Goal: Task Accomplishment & Management: Manage account settings

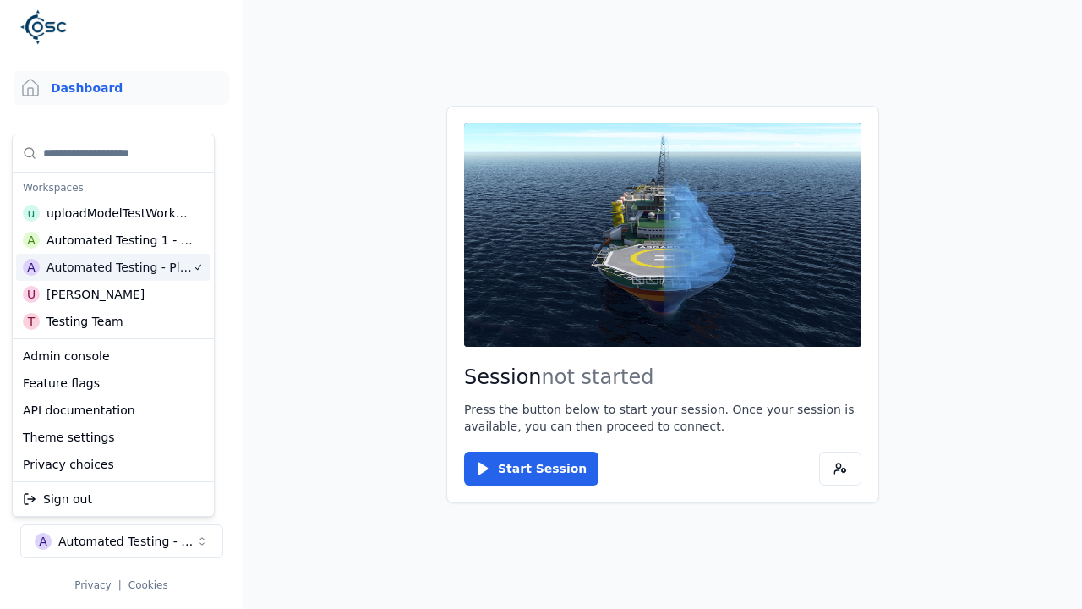
click at [407, 211] on html "Support Dashboard Assets 3D Models Scenes Datasets Recordings Support Documenta…" at bounding box center [541, 304] width 1082 height 609
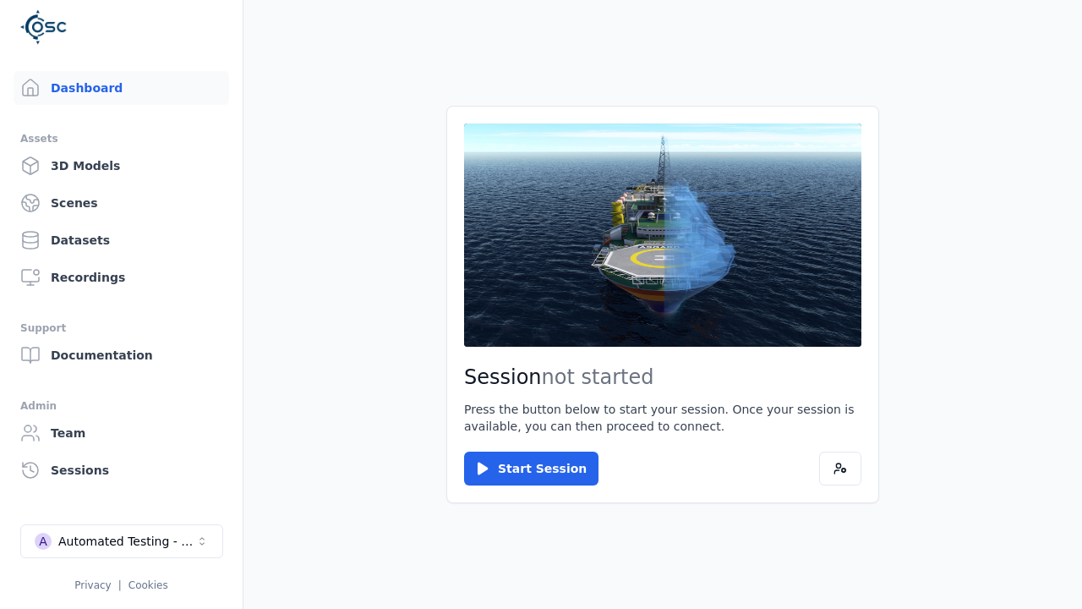
scroll to position [0, 1]
click at [121, 541] on div "Automated Testing - Playwright" at bounding box center [125, 541] width 137 height 17
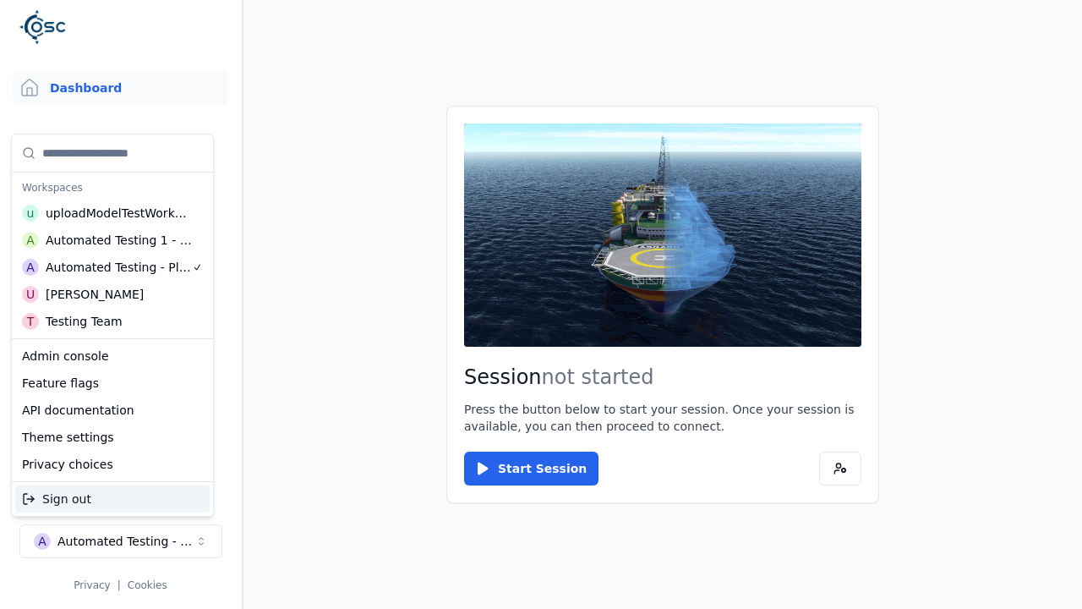
click at [347, 227] on html "Support Dashboard Assets 3D Models Scenes Datasets Recordings Support Documenta…" at bounding box center [541, 304] width 1082 height 609
click at [120, 240] on link "Datasets" at bounding box center [121, 240] width 216 height 34
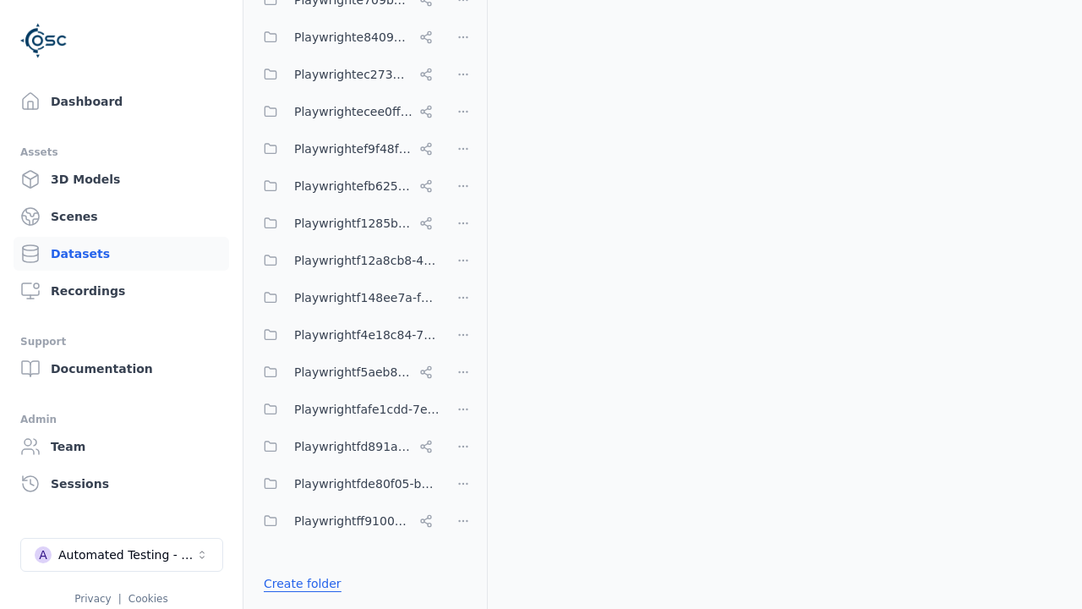
click at [298, 583] on link "Create folder" at bounding box center [303, 583] width 78 height 17
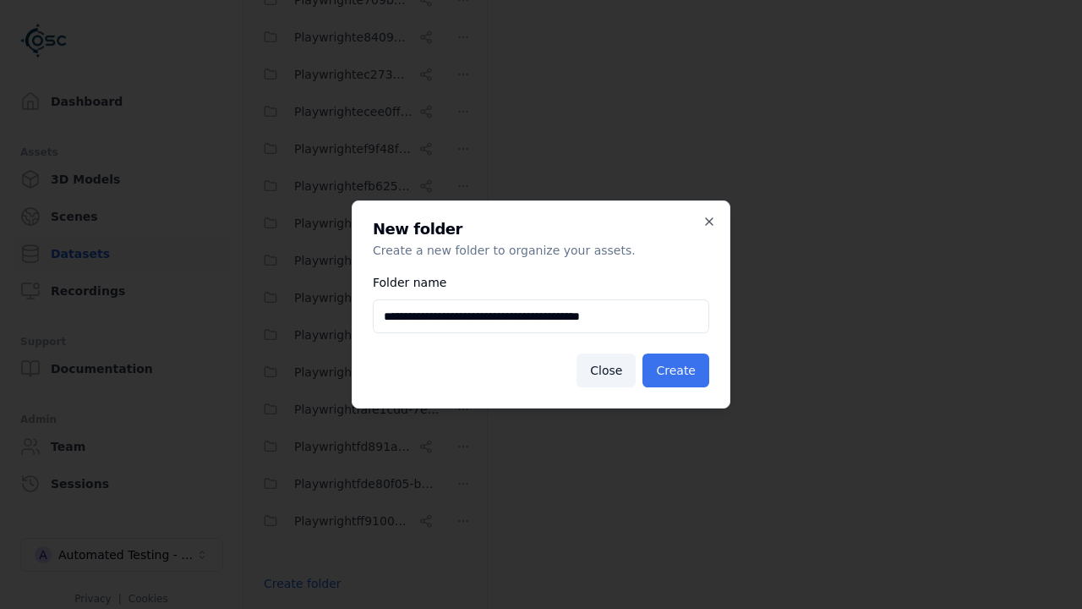
type input "**********"
click at [679, 370] on button "Create" at bounding box center [676, 370] width 67 height 34
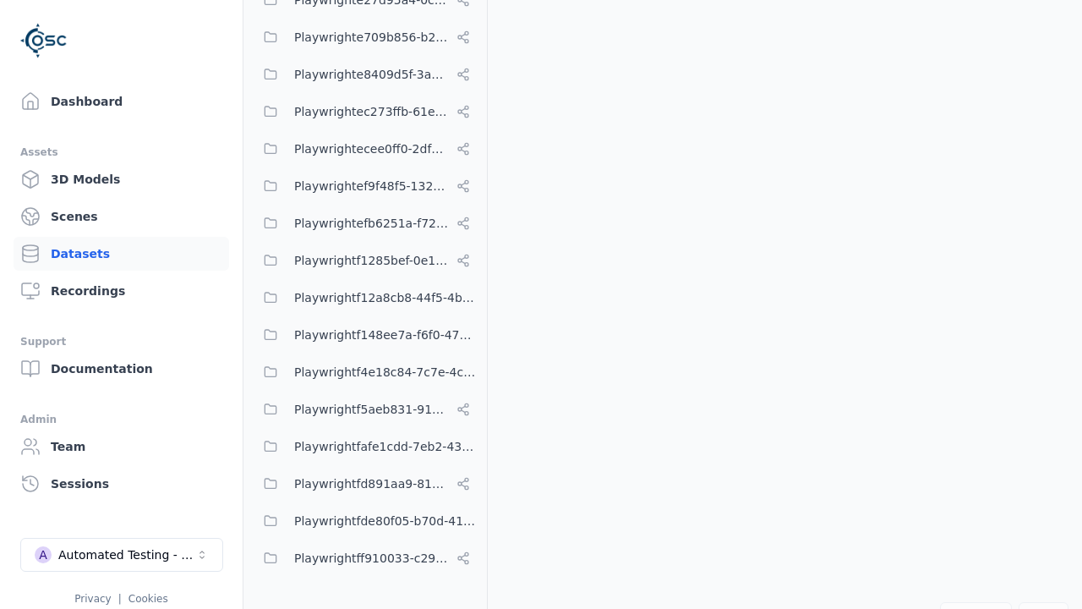
scroll to position [7404, 0]
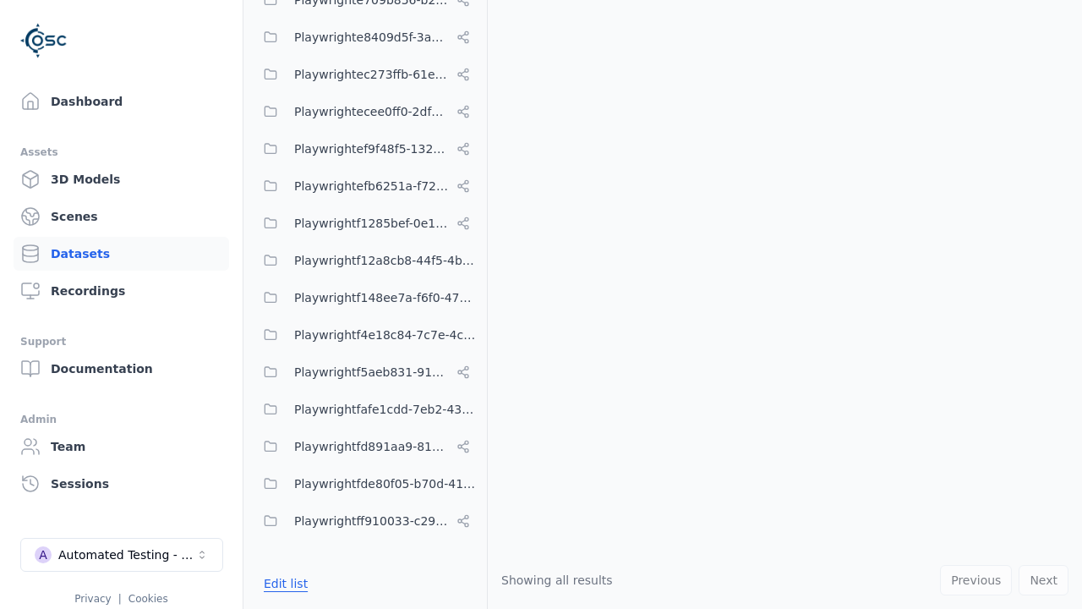
click at [282, 583] on button "Edit list" at bounding box center [286, 583] width 64 height 30
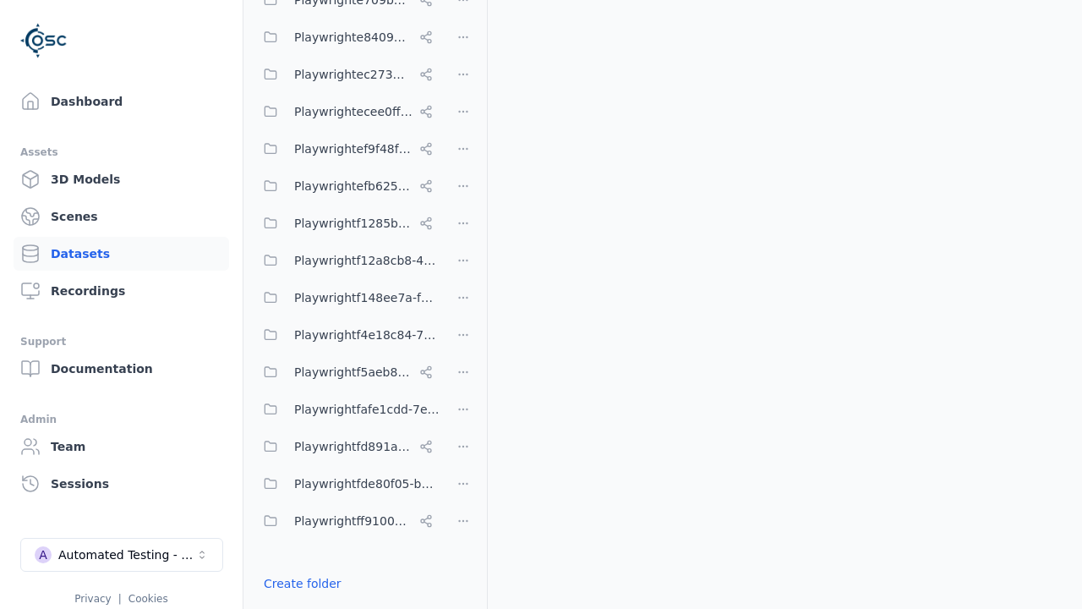
click at [463, 304] on html "Support Dashboard Assets 3D Models Scenes Datasets Recordings Support Documenta…" at bounding box center [541, 304] width 1082 height 609
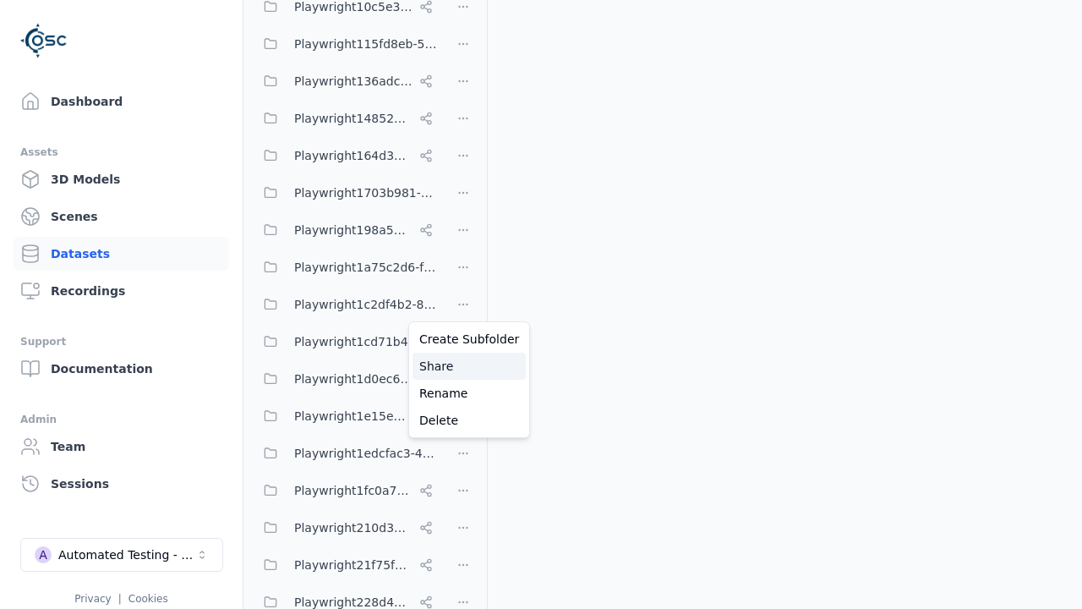
click at [462, 365] on div "Share" at bounding box center [469, 366] width 113 height 27
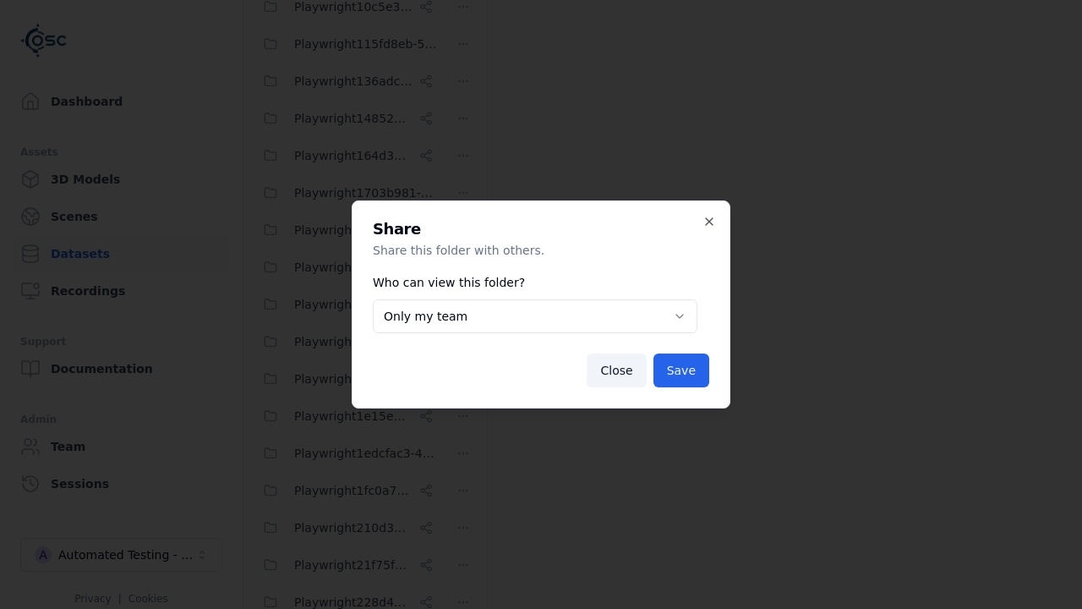
click at [534, 316] on body "Support Dashboard Assets 3D Models Scenes Datasets Recordings Support Documenta…" at bounding box center [541, 304] width 1082 height 609
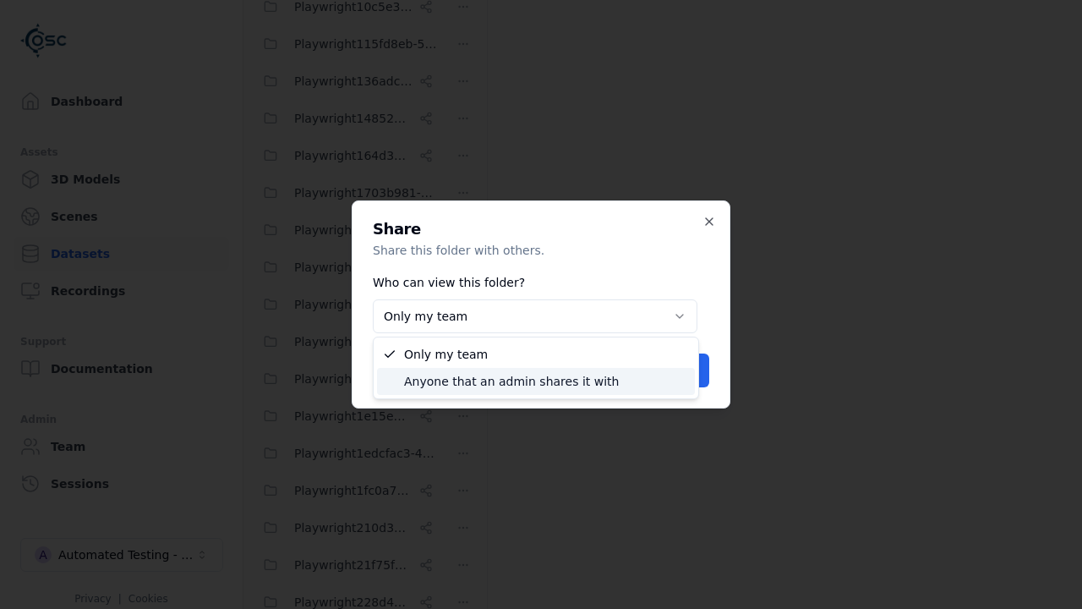
select select "****"
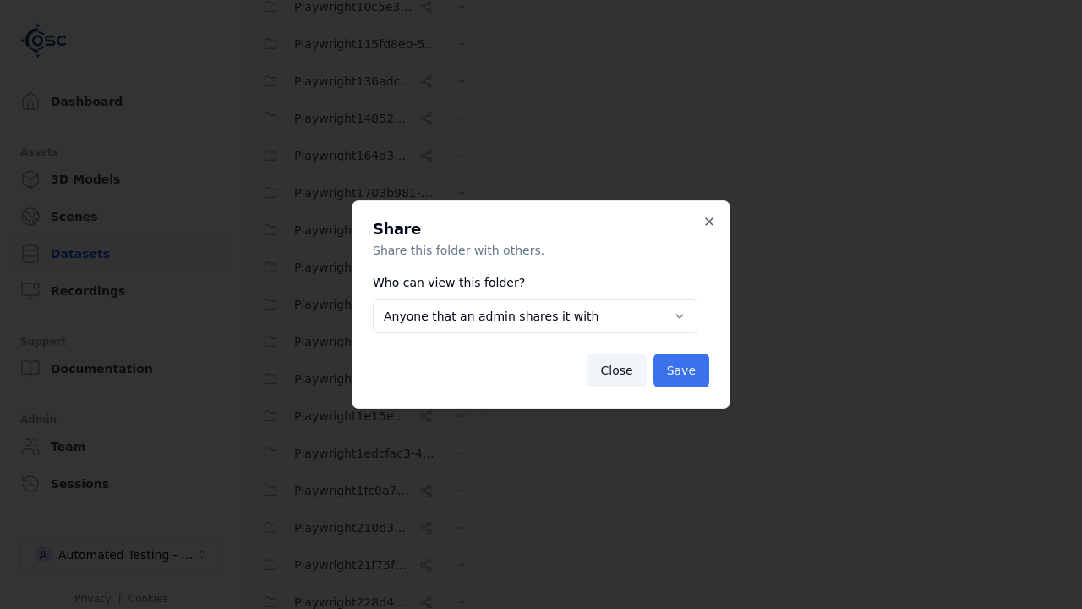
click at [683, 370] on button "Save" at bounding box center [682, 370] width 56 height 34
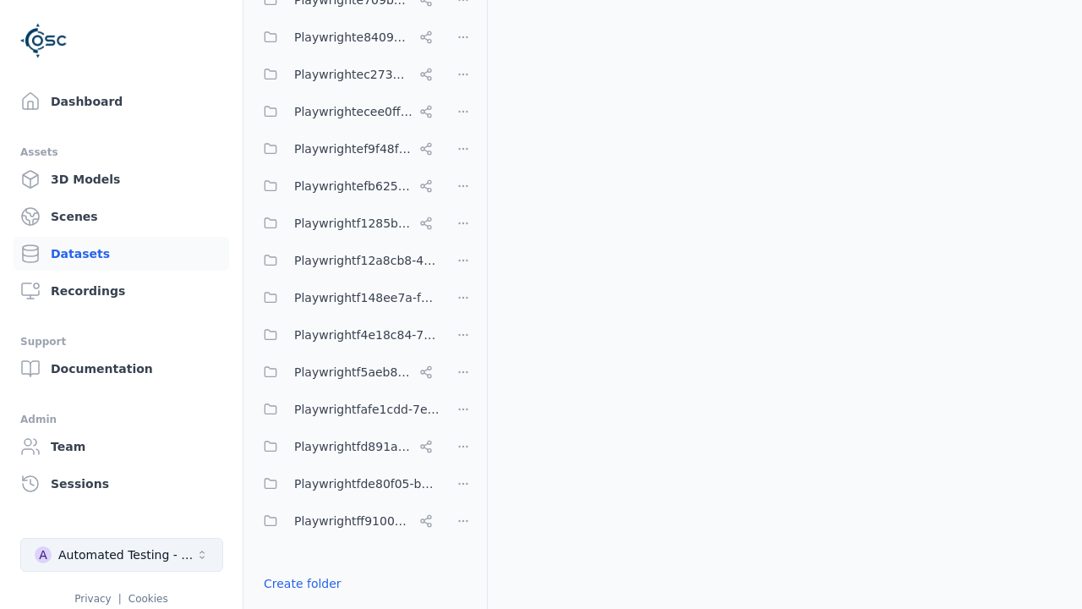
click at [122, 555] on div "Automated Testing - Playwright" at bounding box center [126, 554] width 137 height 17
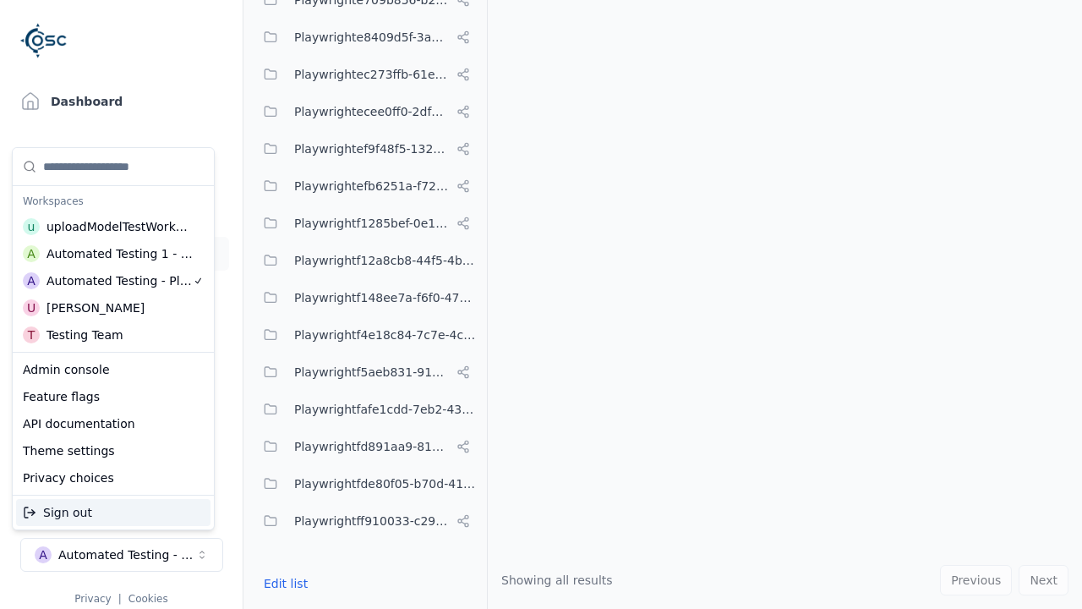
click at [112, 253] on div "Automated Testing 1 - Playwright" at bounding box center [120, 253] width 147 height 17
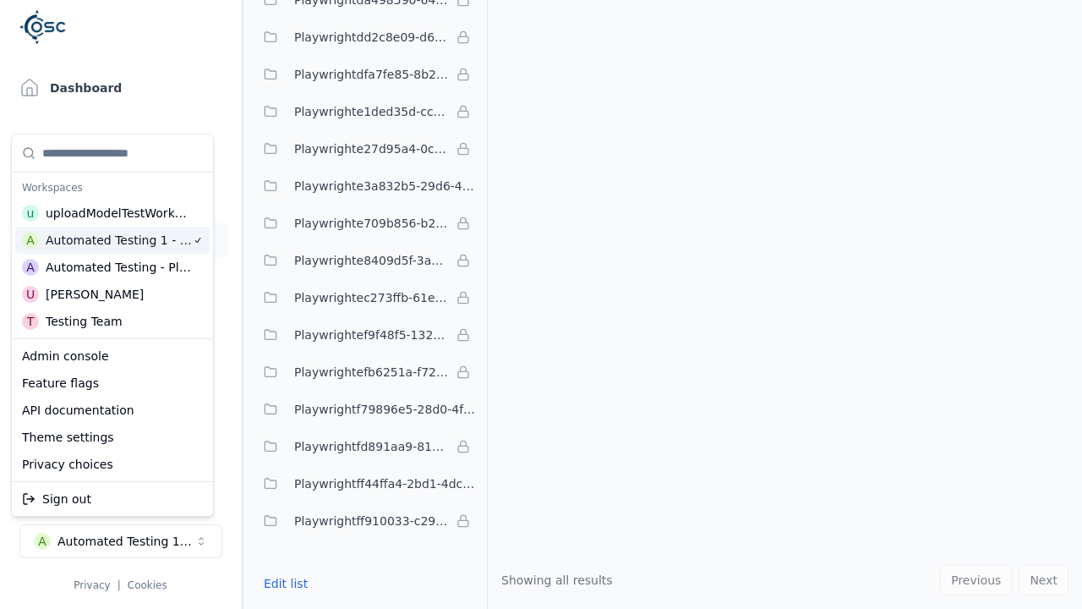
click at [220, 112] on html "Support Dashboard Assets 3D Models Scenes Datasets Recordings Support Documenta…" at bounding box center [541, 304] width 1082 height 609
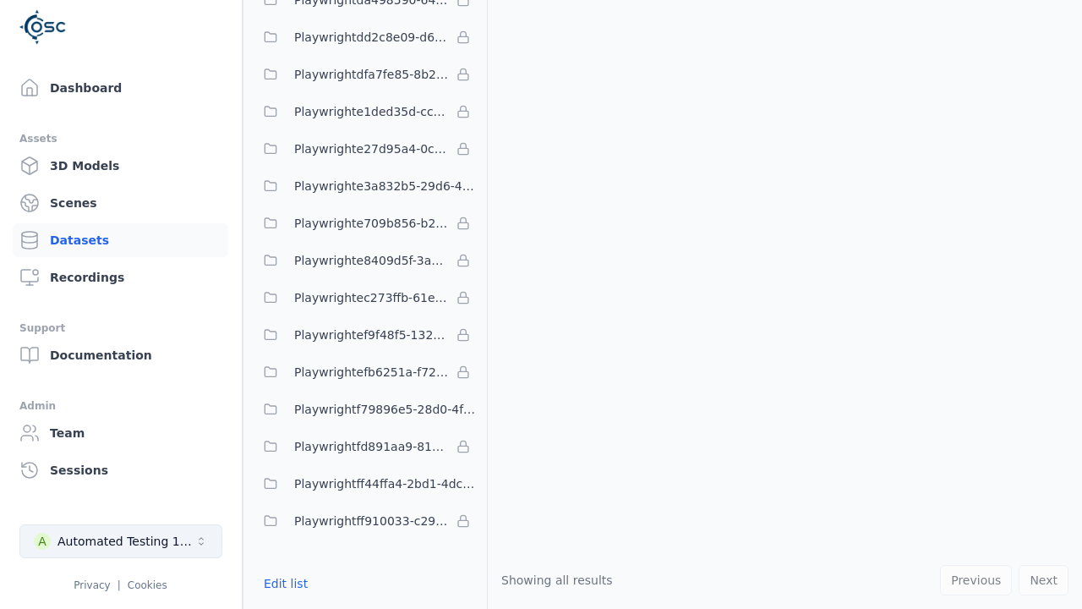
click at [122, 550] on div "Automated Testing 1 - Playwright" at bounding box center [125, 541] width 137 height 17
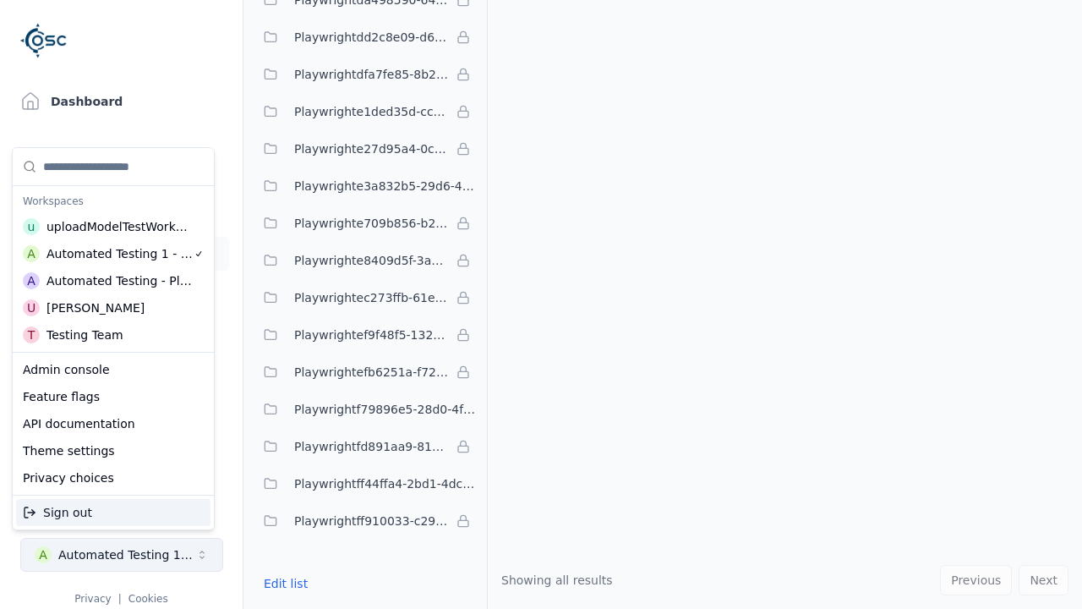
click at [220, 112] on html "Support Dashboard Assets 3D Models Scenes Datasets Recordings Support Documenta…" at bounding box center [541, 304] width 1082 height 609
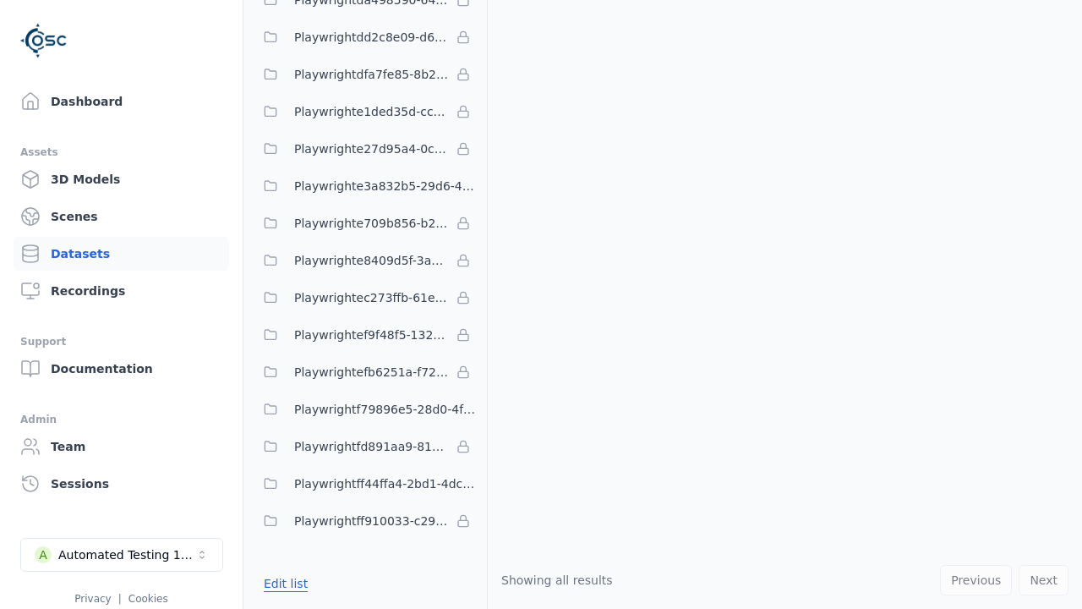
click at [282, 583] on button "Edit list" at bounding box center [286, 583] width 64 height 30
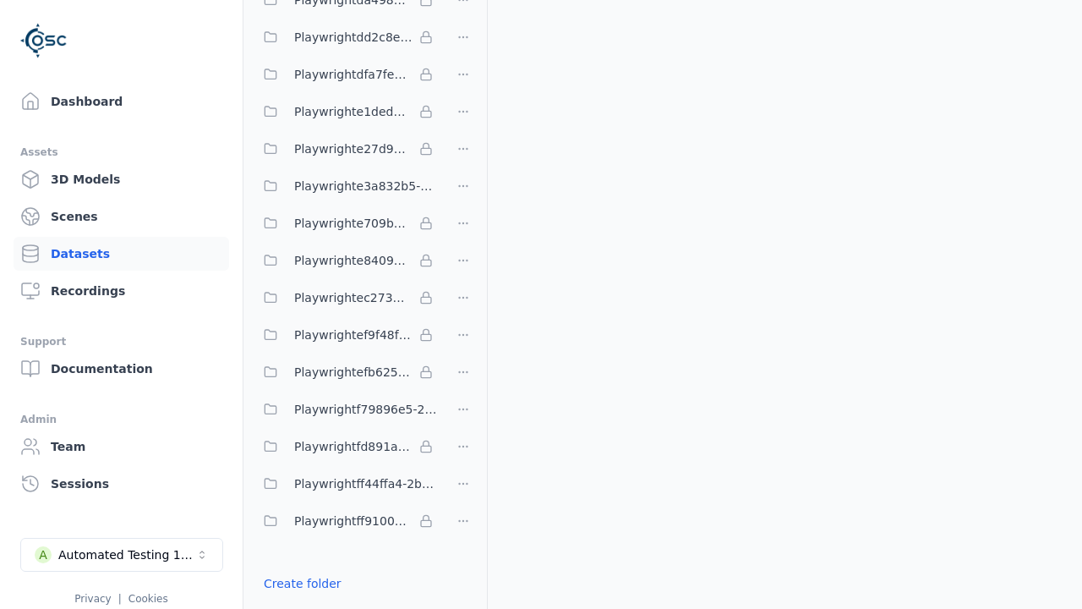
click at [339, 605] on link "Import shared folder (legacy)" at bounding box center [350, 613] width 173 height 17
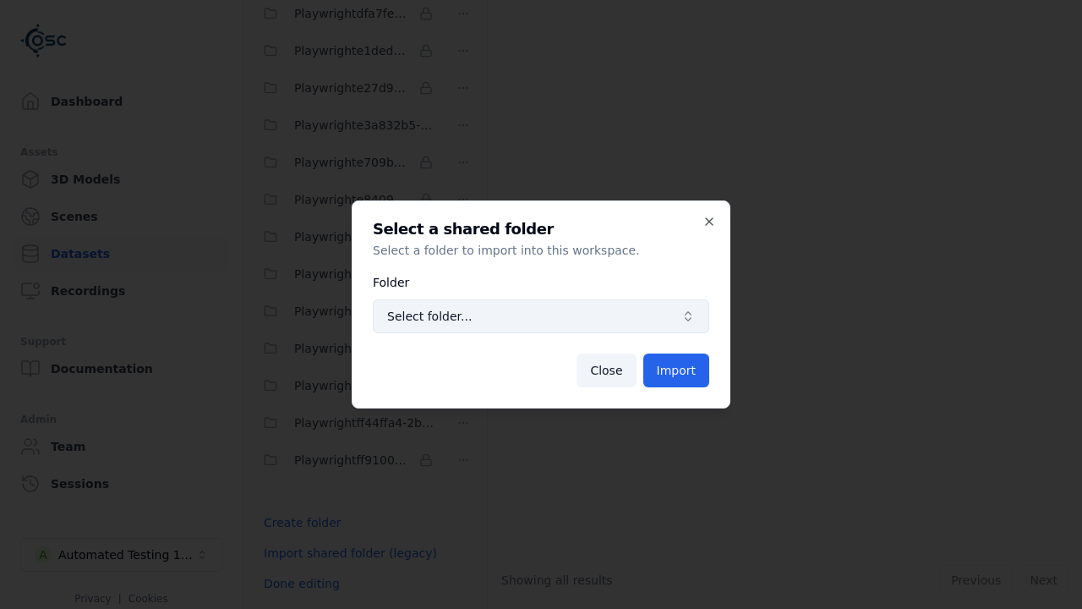
click at [541, 316] on span "Select folder..." at bounding box center [530, 316] width 287 height 17
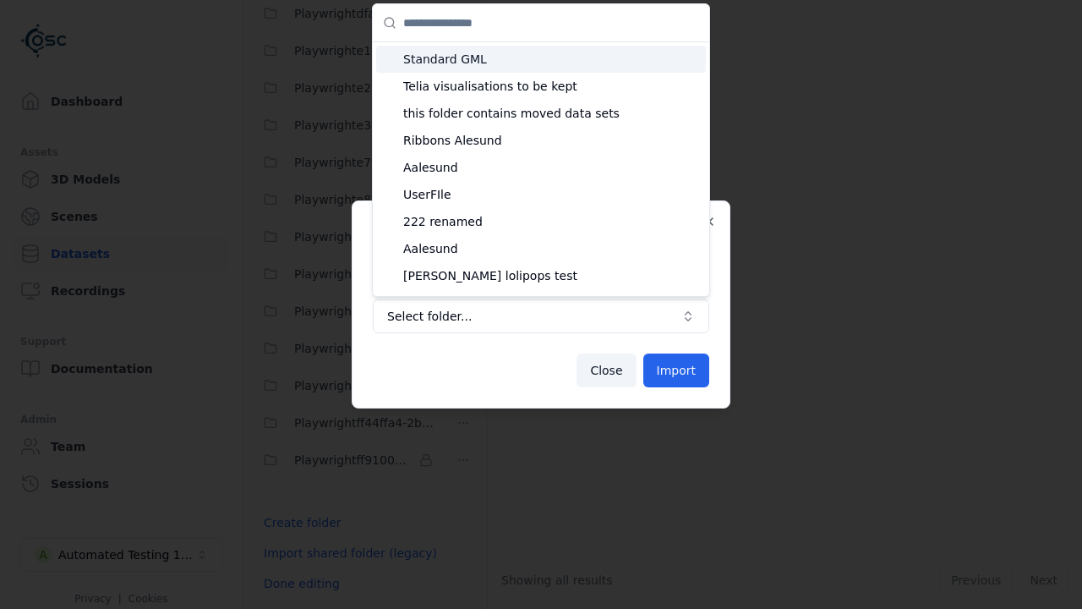
click at [551, 375] on span "Playwright1c2df4b2-80c3-49e3-be48-3a8b9ec93439" at bounding box center [551, 383] width 296 height 17
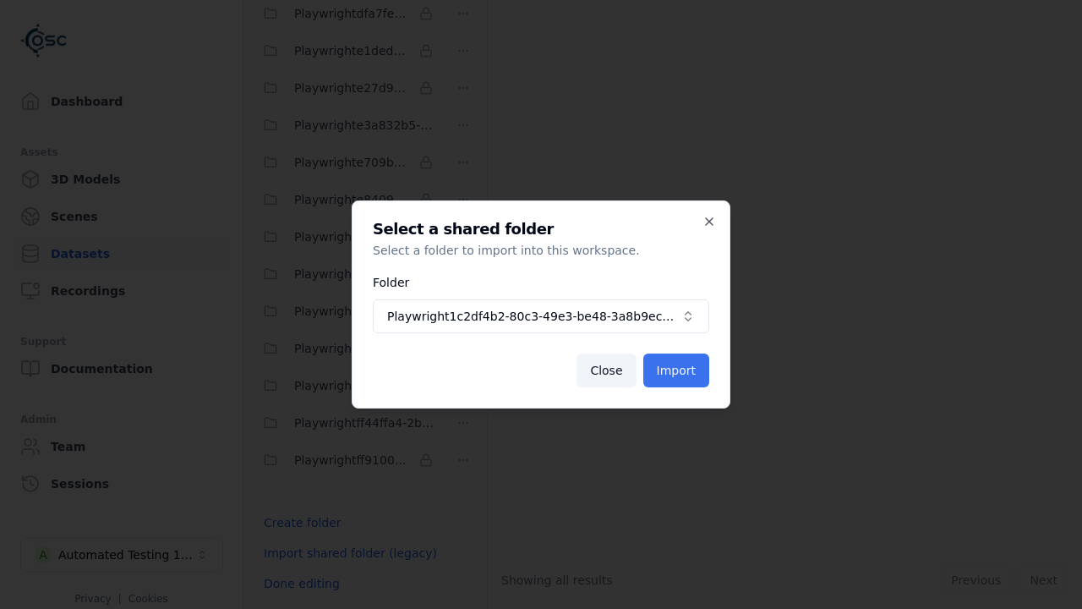
click at [678, 370] on button "Import" at bounding box center [676, 370] width 66 height 34
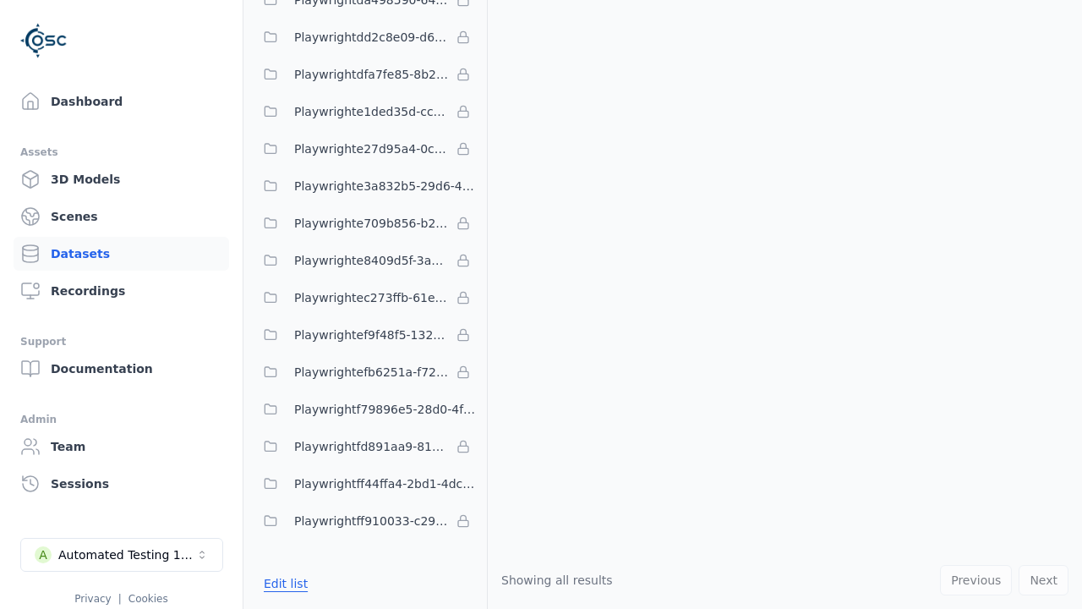
click at [282, 583] on button "Edit list" at bounding box center [286, 583] width 64 height 30
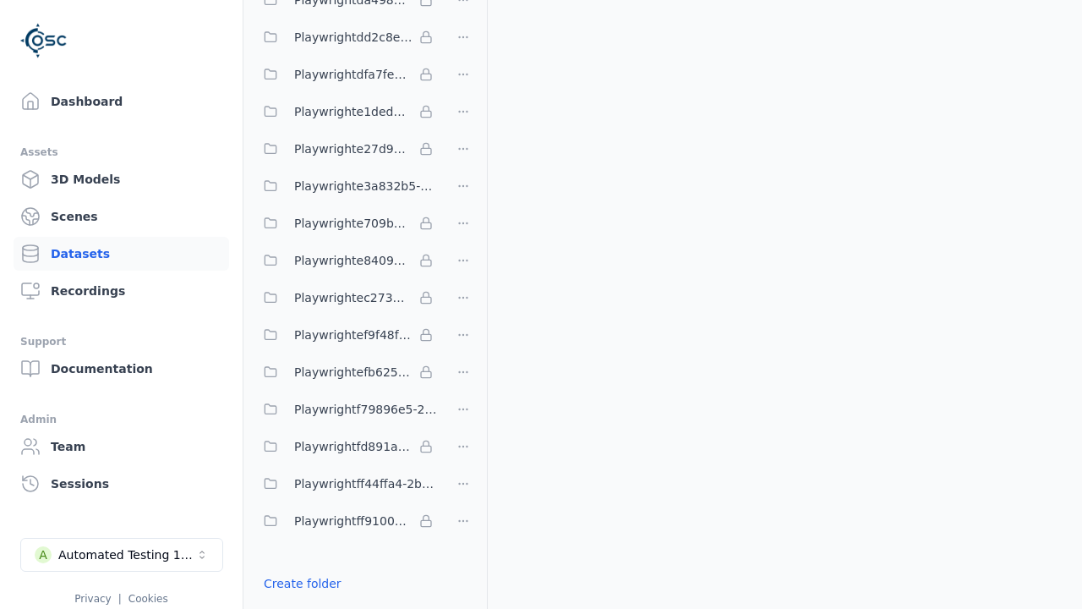
click at [463, 304] on html "Support Dashboard Assets 3D Models Scenes Datasets Recordings Support Documenta…" at bounding box center [541, 304] width 1082 height 609
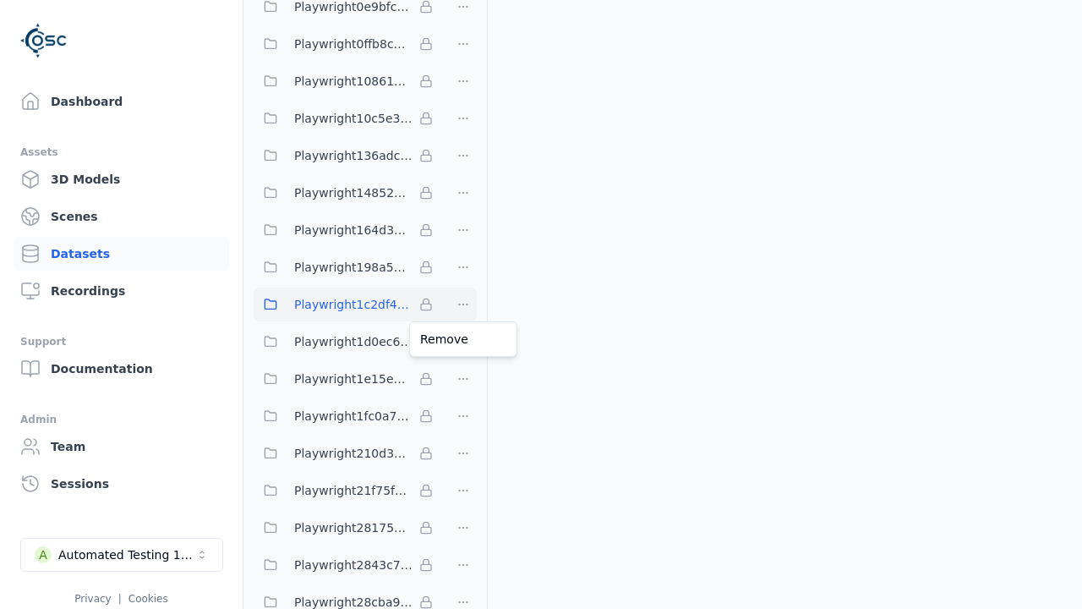
click at [541, 304] on html "Support Dashboard Assets 3D Models Scenes Datasets Recordings Support Documenta…" at bounding box center [541, 304] width 1082 height 609
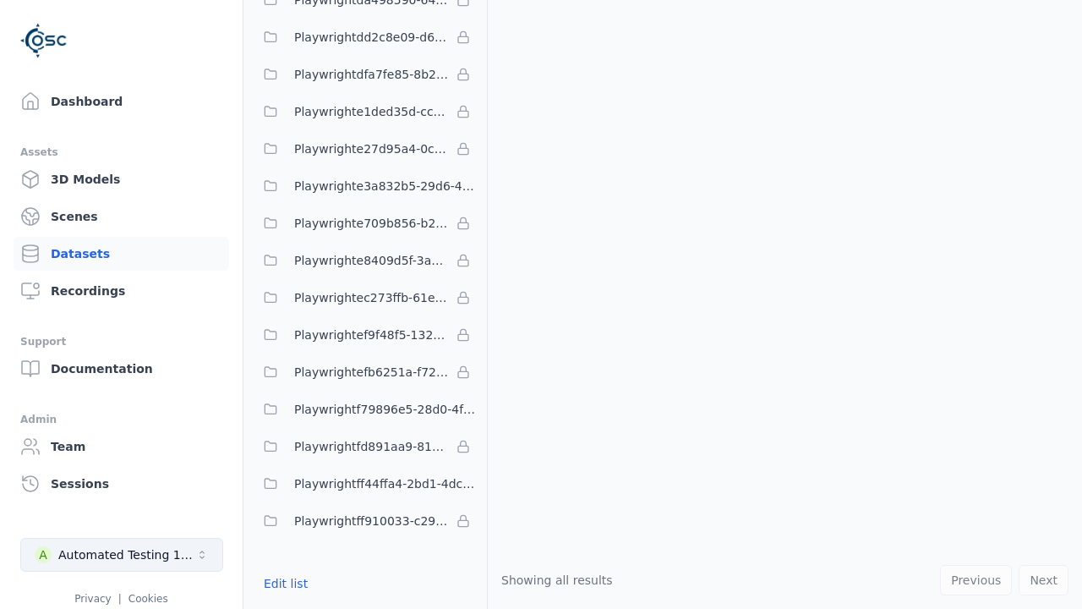
click at [122, 555] on div "Automated Testing 1 - Playwright" at bounding box center [126, 554] width 137 height 17
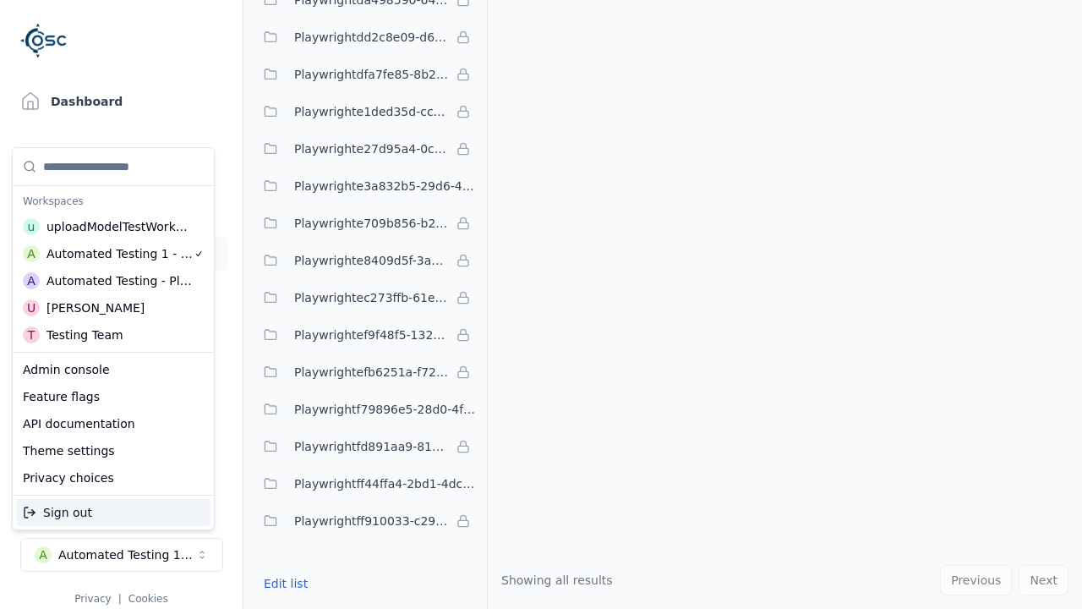
click at [109, 280] on div "Automated Testing - Playwright" at bounding box center [120, 280] width 146 height 17
